Goal: Find specific page/section: Find specific page/section

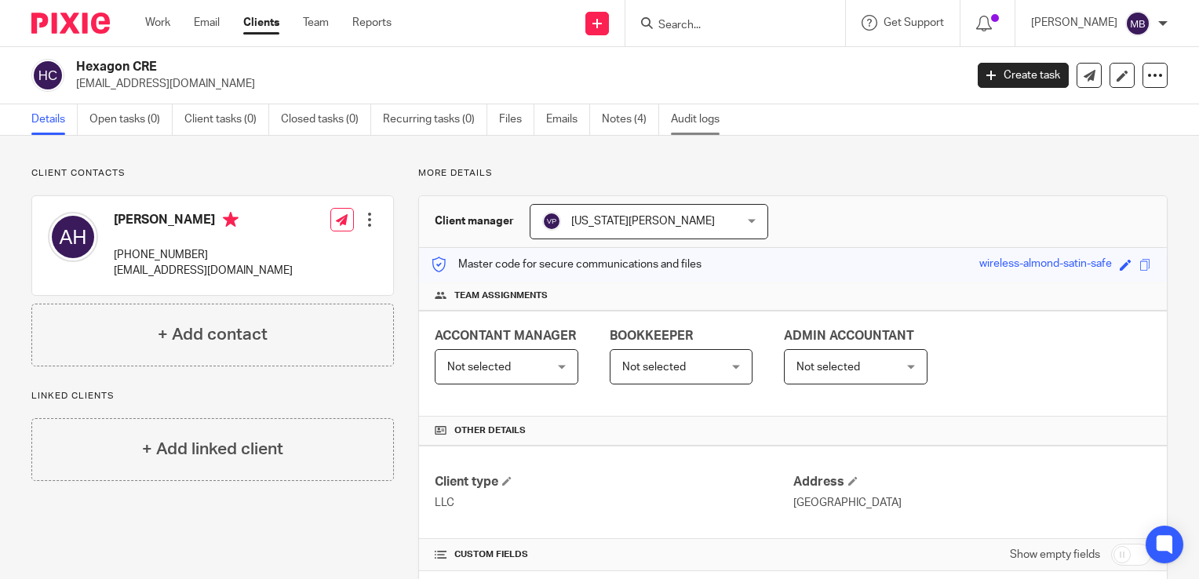
click at [691, 119] on link "Audit logs" at bounding box center [701, 119] width 60 height 31
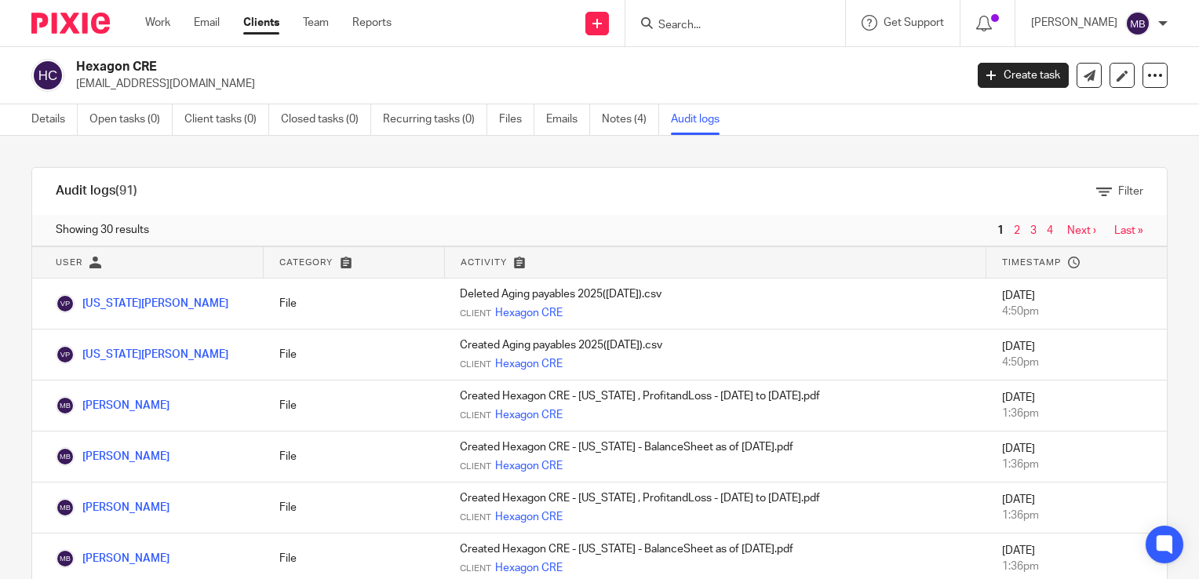
click at [1014, 228] on link "2" at bounding box center [1017, 230] width 6 height 11
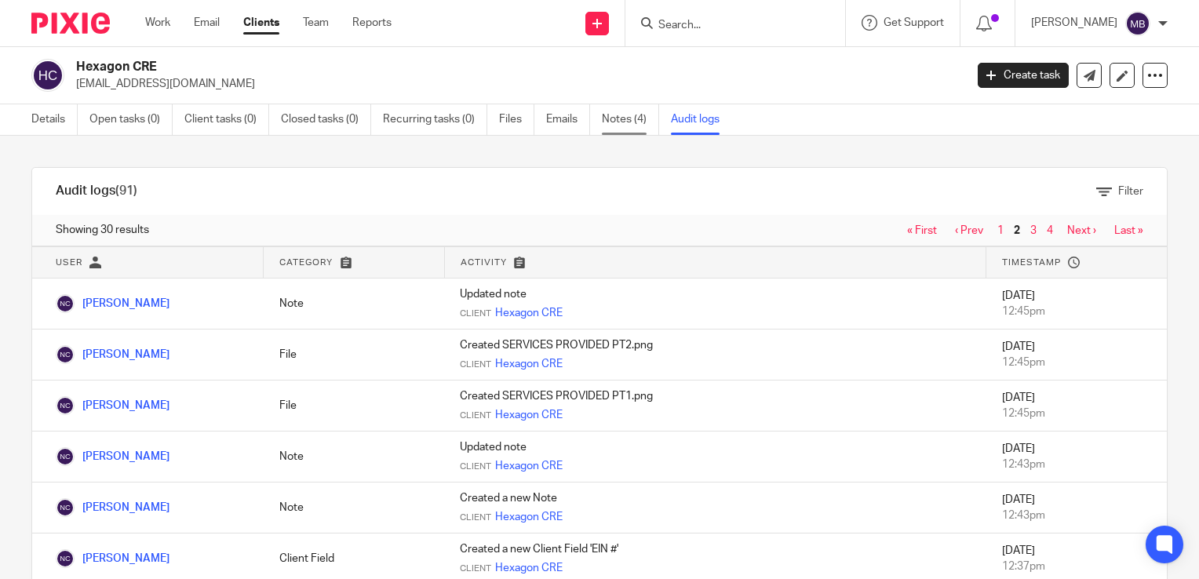
click at [616, 119] on link "Notes (4)" at bounding box center [630, 119] width 57 height 31
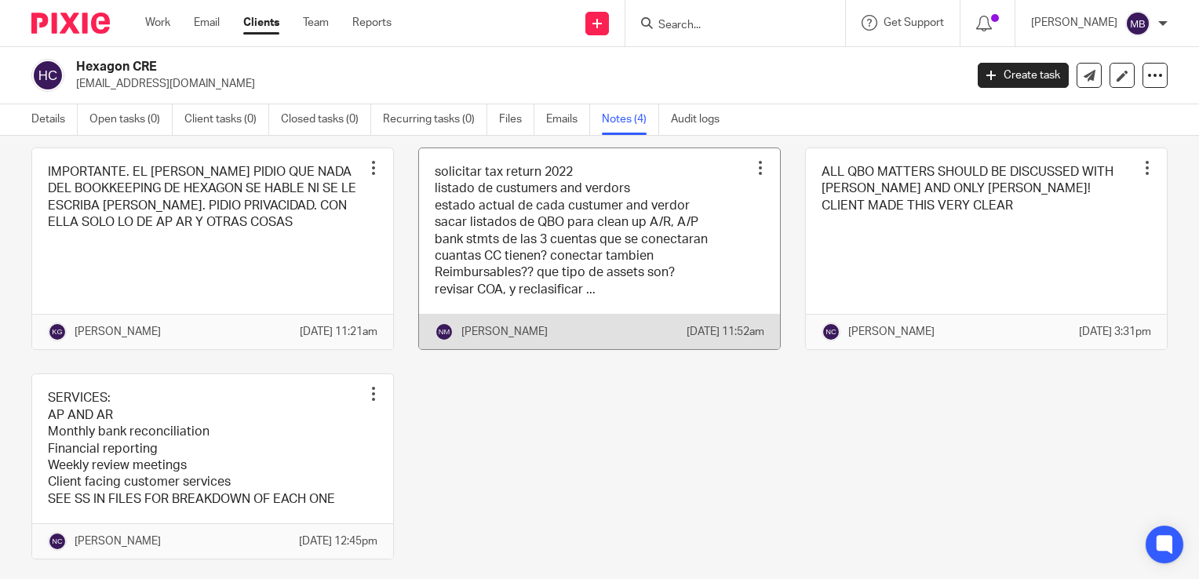
scroll to position [146, 0]
